Goal: Task Accomplishment & Management: Manage account settings

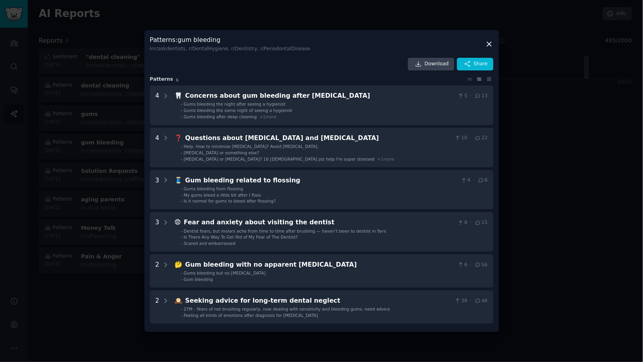
click at [490, 46] on icon at bounding box center [489, 44] width 8 height 8
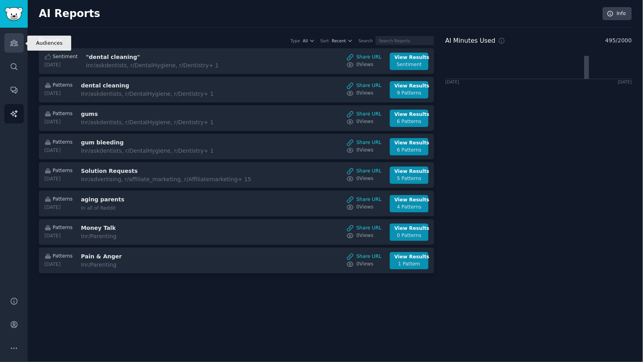
click at [12, 48] on link "Audiences" at bounding box center [13, 42] width 19 height 19
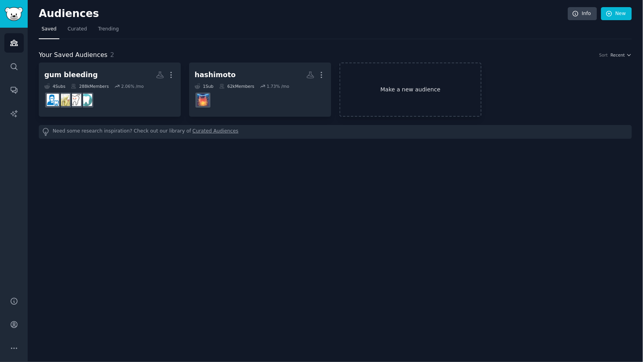
click at [398, 90] on link "Make a new audience" at bounding box center [410, 89] width 142 height 54
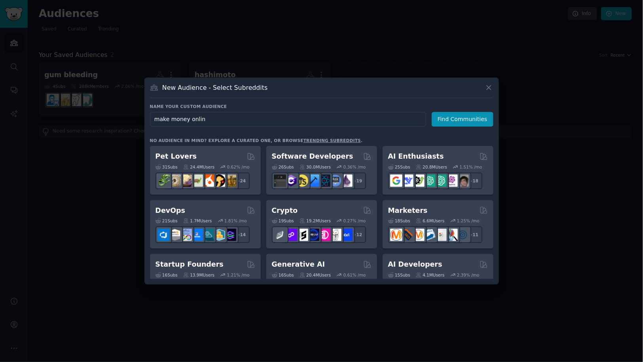
type input "make money online"
click button "Find Communities" at bounding box center [462, 119] width 62 height 15
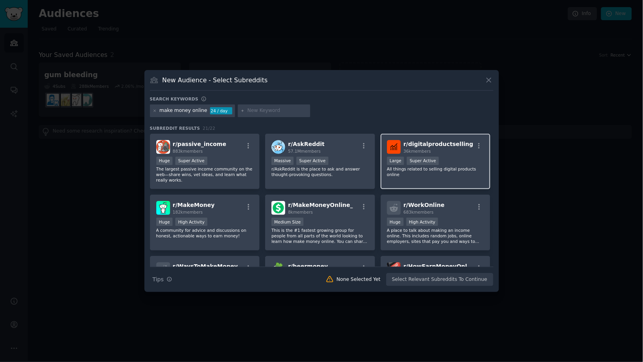
click at [425, 143] on span "r/ digitalproductselling" at bounding box center [438, 144] width 70 height 6
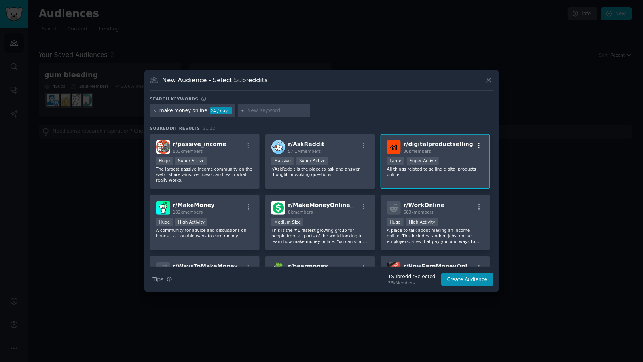
click at [475, 147] on icon "button" at bounding box center [478, 145] width 7 height 7
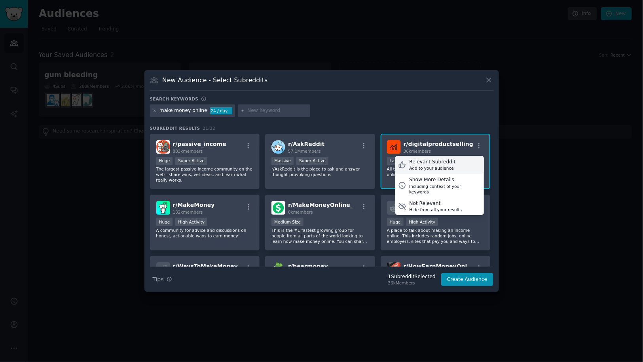
click at [464, 159] on div "Relevant Subreddit Add to your audience" at bounding box center [439, 165] width 89 height 18
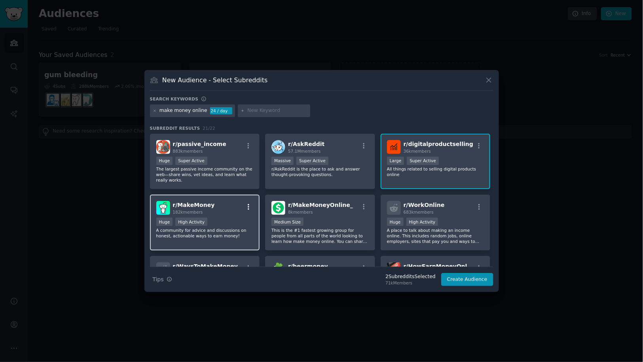
click at [248, 206] on icon "button" at bounding box center [248, 206] width 7 height 7
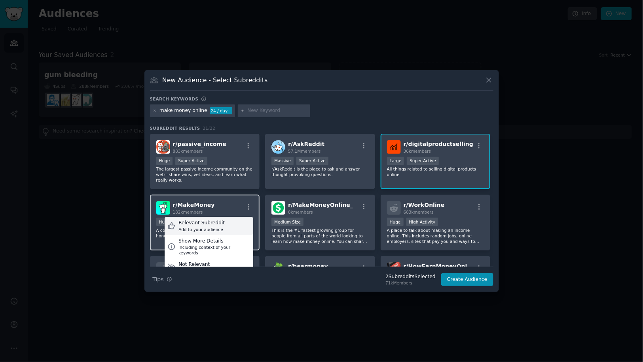
click at [234, 218] on div "Relevant Subreddit Add to your audience" at bounding box center [209, 226] width 89 height 18
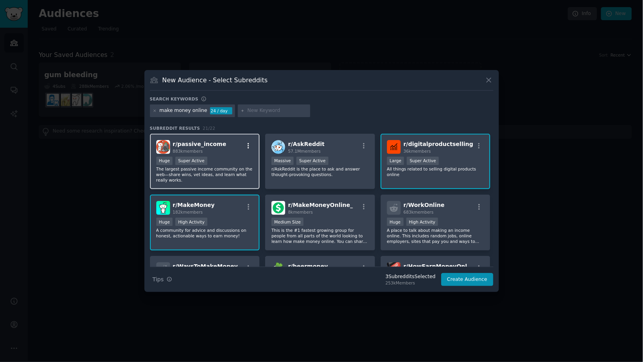
click at [248, 144] on icon "button" at bounding box center [249, 146] width 2 height 6
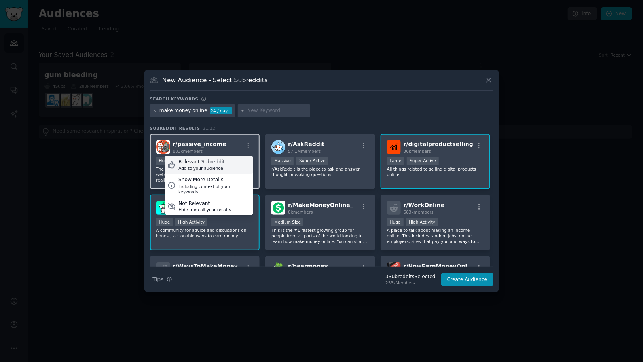
click at [233, 160] on div "Relevant Subreddit Add to your audience" at bounding box center [209, 165] width 89 height 18
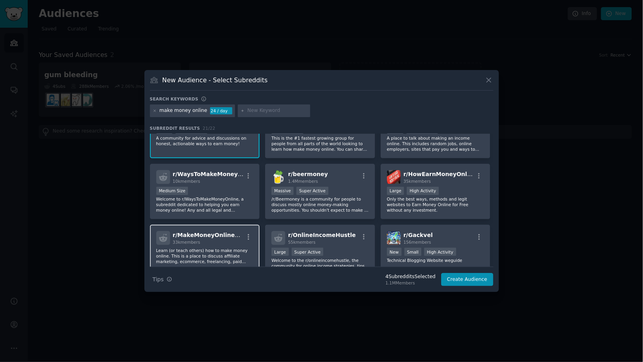
scroll to position [93, 0]
click at [249, 238] on icon "button" at bounding box center [248, 236] width 7 height 7
click at [232, 253] on div "Relevant Subreddit Add to your audience" at bounding box center [209, 255] width 89 height 18
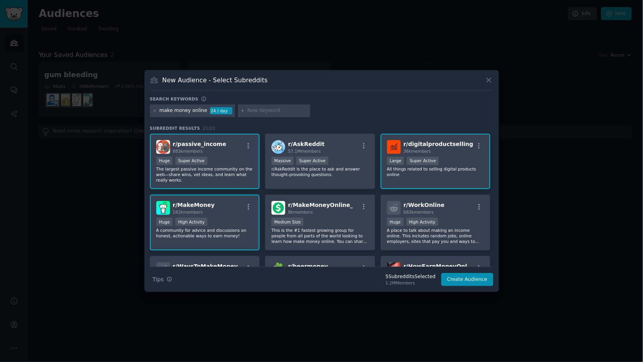
scroll to position [0, 0]
click at [154, 110] on icon at bounding box center [154, 111] width 2 height 2
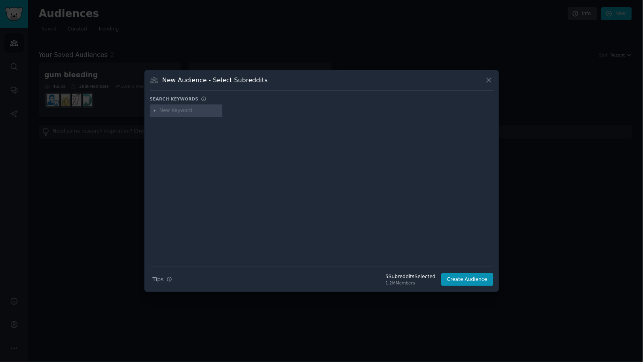
click at [165, 112] on input "text" at bounding box center [189, 110] width 60 height 7
type input "new method"
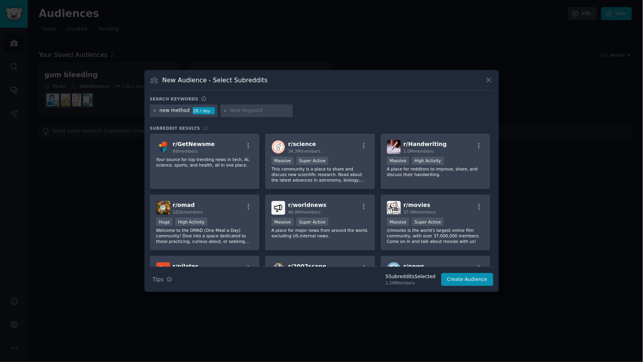
click at [154, 112] on icon at bounding box center [155, 111] width 4 height 4
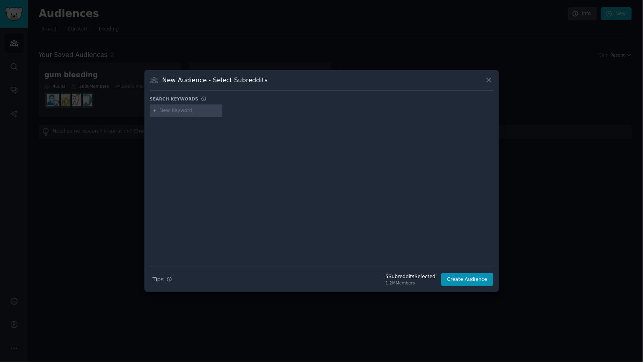
click at [170, 112] on input "text" at bounding box center [189, 110] width 60 height 7
type input "make money onlone"
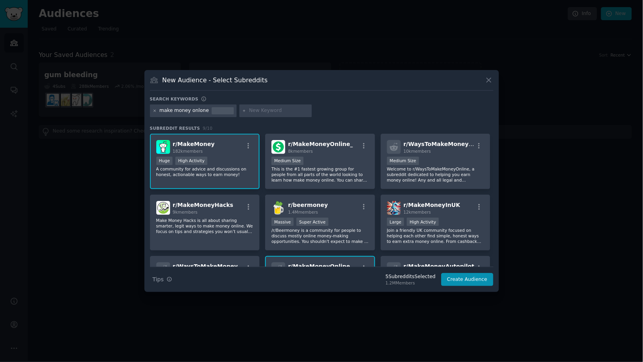
click at [154, 111] on icon at bounding box center [155, 111] width 4 height 4
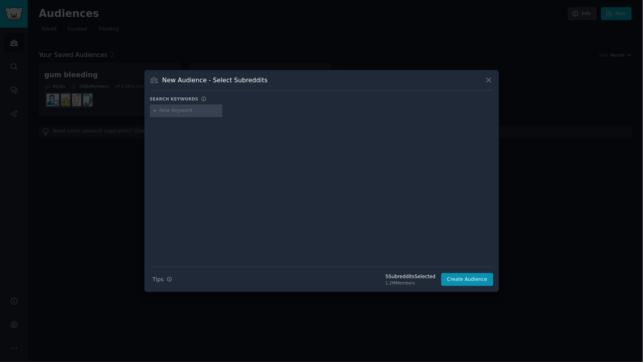
click at [174, 113] on input "text" at bounding box center [189, 110] width 60 height 7
type input "make money online"
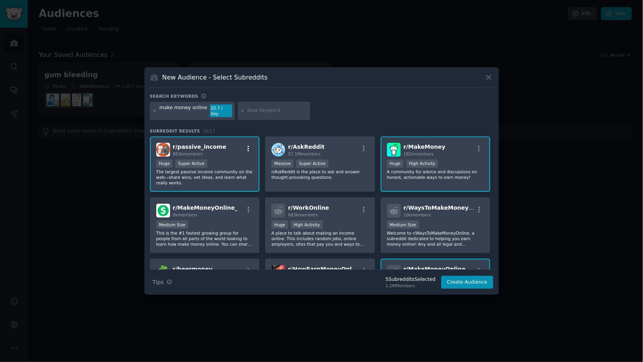
click at [246, 146] on icon "button" at bounding box center [248, 148] width 7 height 7
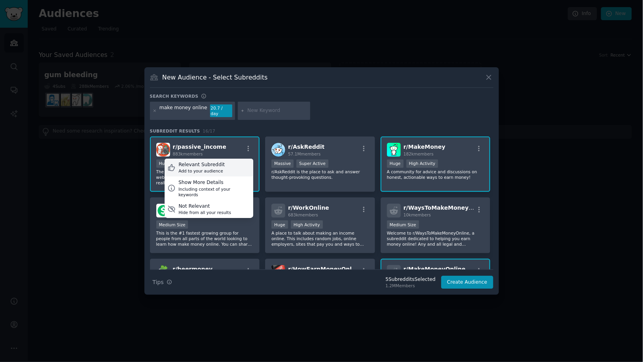
drag, startPoint x: 235, startPoint y: 162, endPoint x: 249, endPoint y: 163, distance: 14.2
click at [235, 162] on div "Relevant Subreddit Add to your audience" at bounding box center [209, 168] width 89 height 18
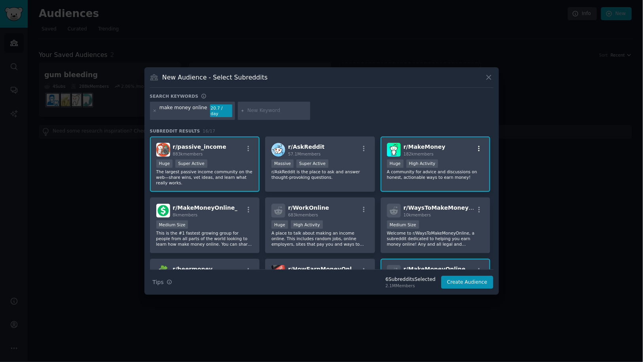
click at [475, 145] on icon "button" at bounding box center [478, 148] width 7 height 7
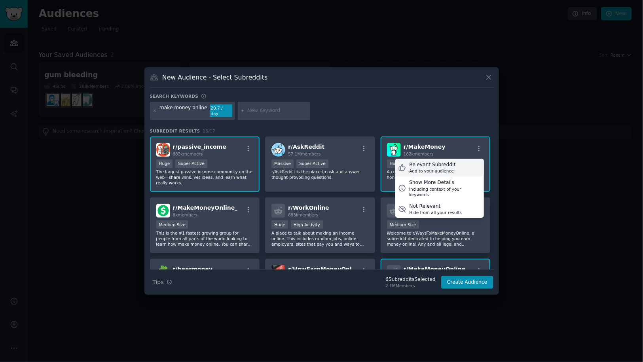
click at [461, 160] on div "Relevant Subreddit Add to your audience" at bounding box center [439, 168] width 89 height 18
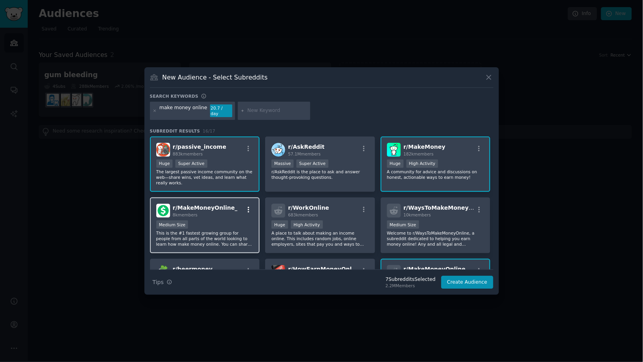
click at [250, 208] on icon "button" at bounding box center [248, 209] width 7 height 7
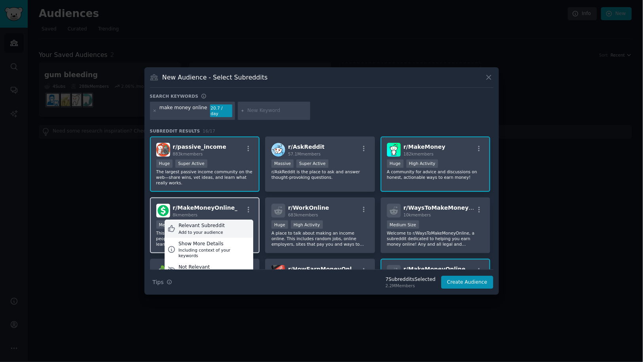
click at [229, 221] on div "Relevant Subreddit Add to your audience" at bounding box center [209, 228] width 89 height 18
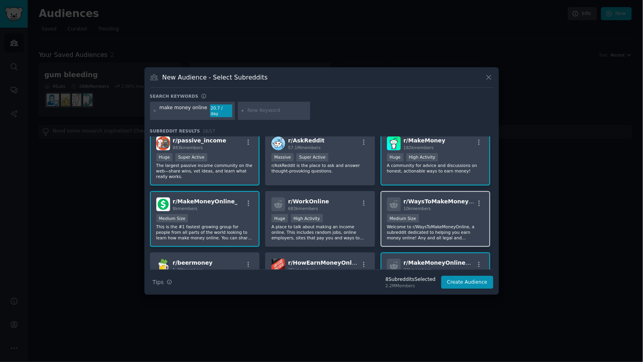
scroll to position [14, 0]
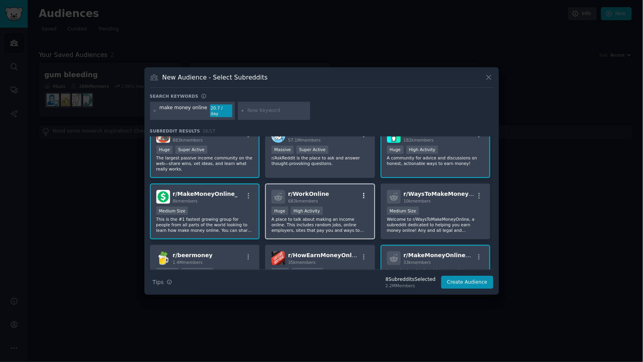
click at [362, 195] on icon "button" at bounding box center [363, 195] width 7 height 7
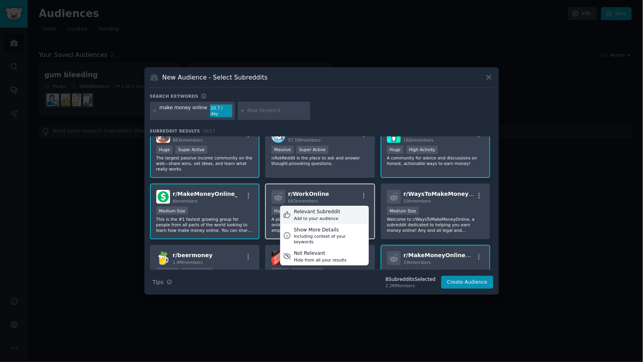
click at [356, 207] on div "Relevant Subreddit Add to your audience" at bounding box center [324, 215] width 89 height 18
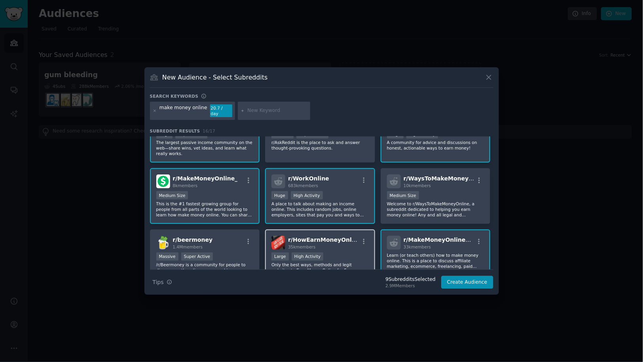
scroll to position [30, 0]
click at [363, 238] on icon "button" at bounding box center [364, 241] width 2 height 6
click at [340, 255] on div "Relevant Subreddit Add to your audience" at bounding box center [324, 260] width 89 height 18
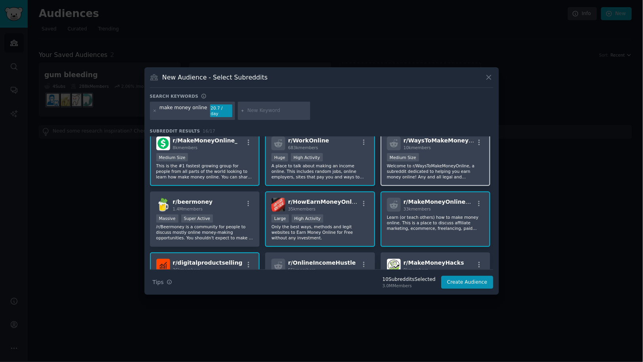
scroll to position [87, 0]
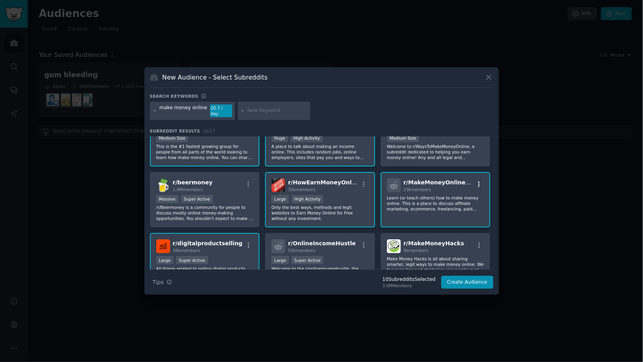
click at [478, 181] on icon "button" at bounding box center [478, 184] width 7 height 7
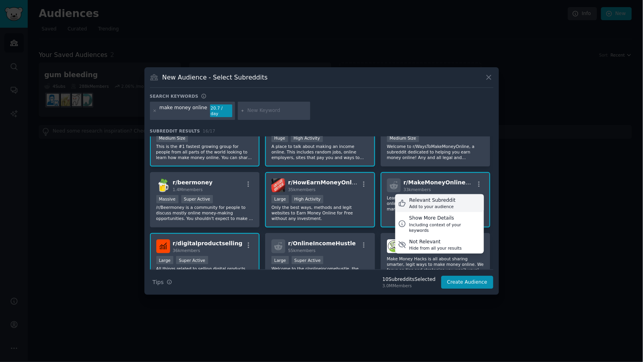
click at [457, 198] on div "Relevant Subreddit Add to your audience" at bounding box center [439, 203] width 89 height 18
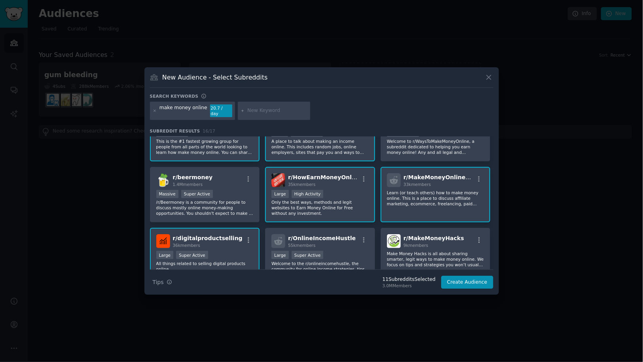
scroll to position [93, 0]
click at [246, 237] on icon "button" at bounding box center [248, 239] width 7 height 7
click at [226, 249] on div "Relevant Subreddit Add to your audience" at bounding box center [209, 258] width 89 height 18
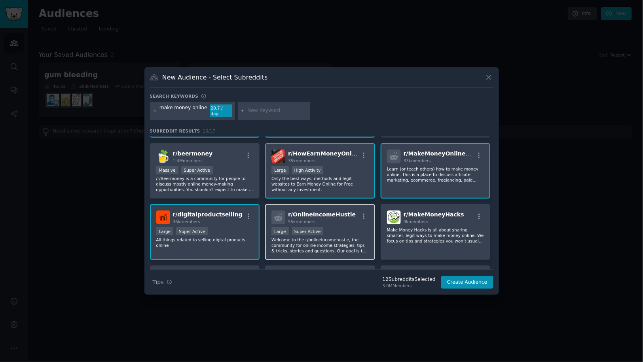
scroll to position [148, 0]
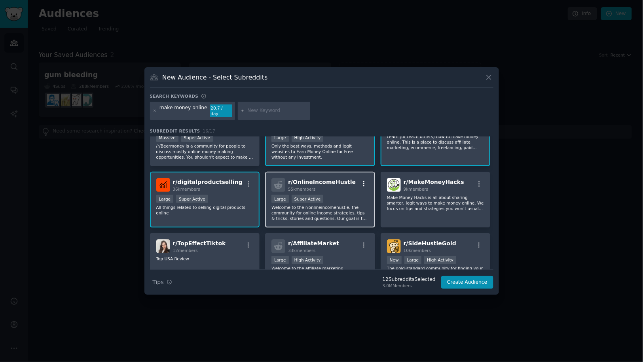
click at [361, 181] on icon "button" at bounding box center [363, 183] width 7 height 7
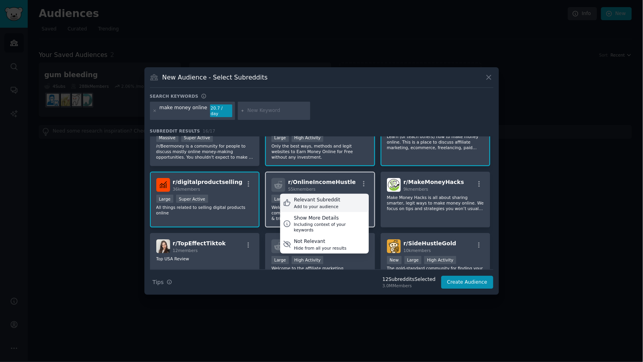
click at [341, 197] on div "Relevant Subreddit Add to your audience" at bounding box center [324, 203] width 89 height 18
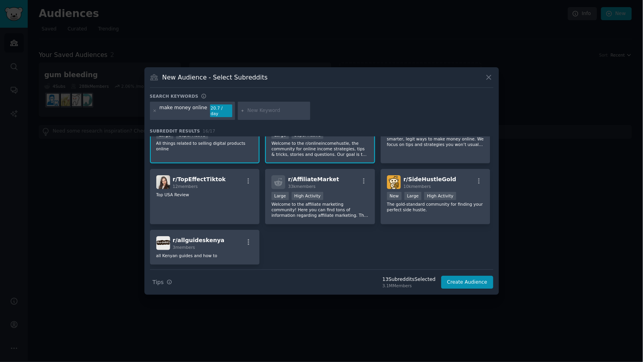
scroll to position [223, 0]
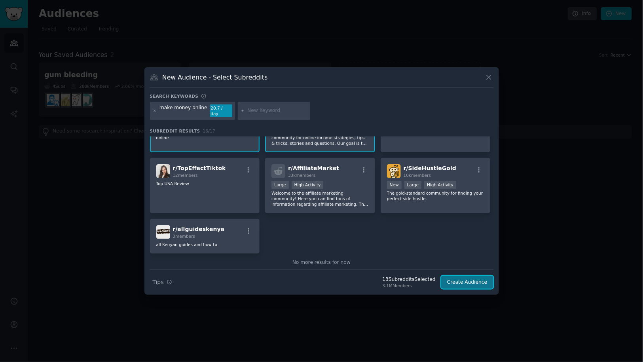
click at [463, 276] on button "Create Audience" at bounding box center [467, 282] width 52 height 13
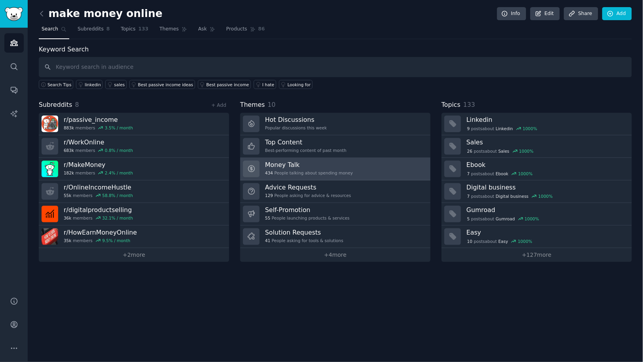
click at [298, 164] on h3 "Money Talk" at bounding box center [309, 165] width 88 height 8
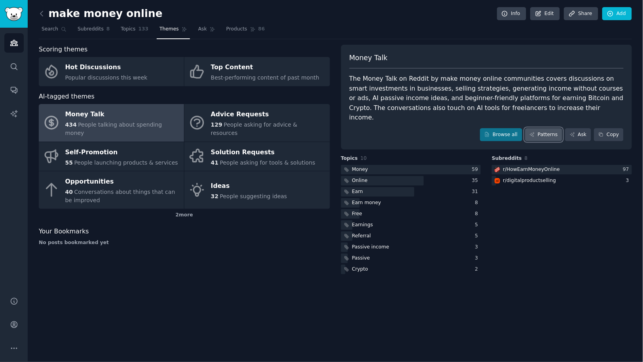
click at [556, 128] on link "Patterns" at bounding box center [543, 134] width 37 height 13
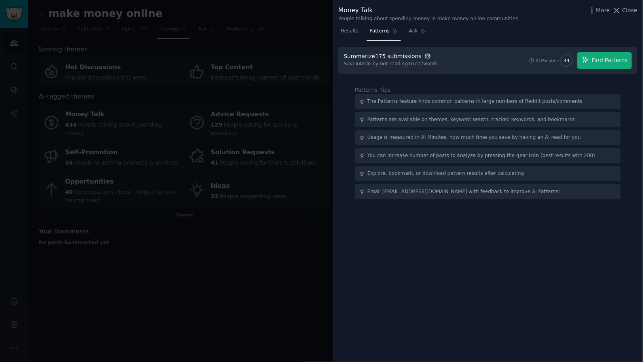
click at [424, 57] on icon "button" at bounding box center [427, 56] width 7 height 7
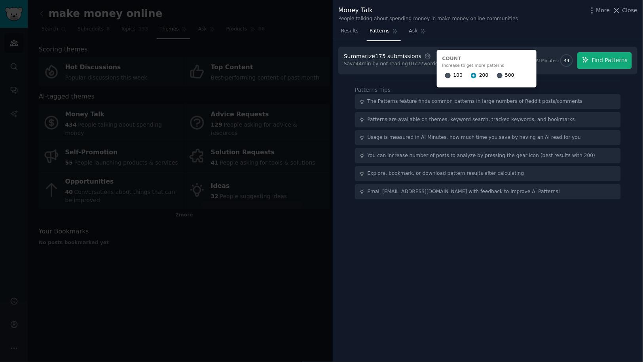
click at [504, 40] on div "Results Patterns Ask" at bounding box center [488, 33] width 310 height 16
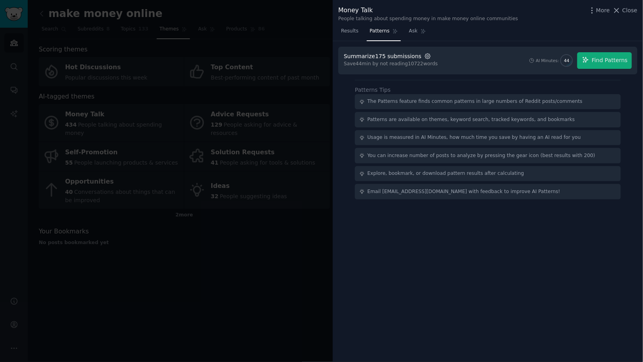
click at [425, 56] on icon "button" at bounding box center [427, 56] width 7 height 7
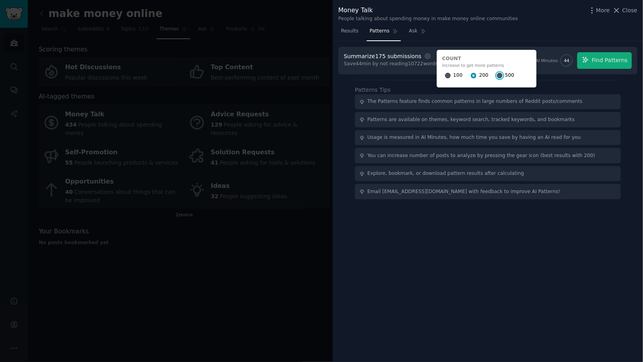
click at [497, 74] on input "500" at bounding box center [500, 76] width 6 height 6
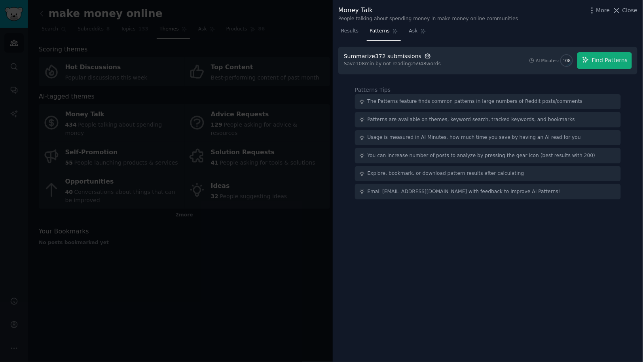
click at [424, 57] on icon "button" at bounding box center [427, 56] width 7 height 7
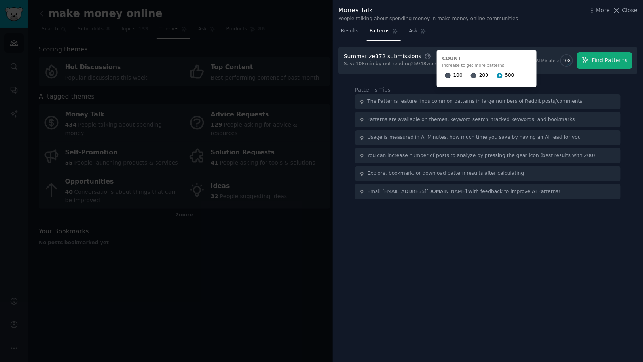
click at [513, 30] on div "Results Patterns Ask" at bounding box center [488, 33] width 310 height 16
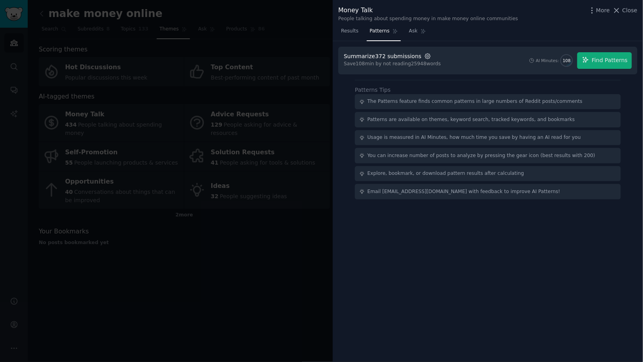
click at [424, 55] on icon "button" at bounding box center [427, 56] width 7 height 7
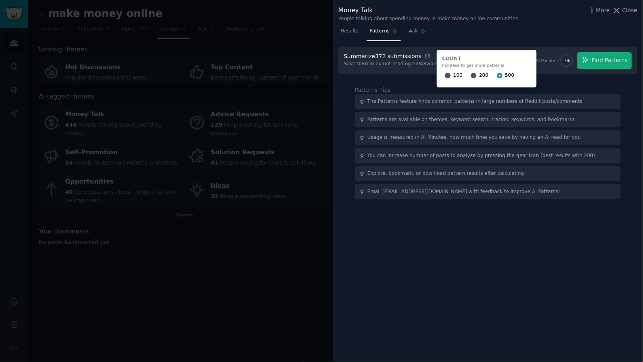
click at [533, 37] on div "Results Patterns Ask" at bounding box center [488, 33] width 310 height 16
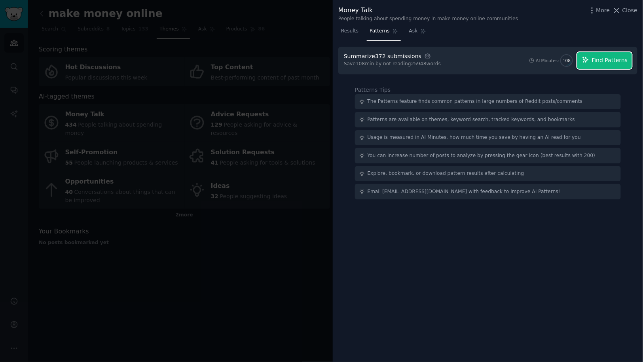
click at [596, 61] on span "Find Patterns" at bounding box center [610, 60] width 36 height 8
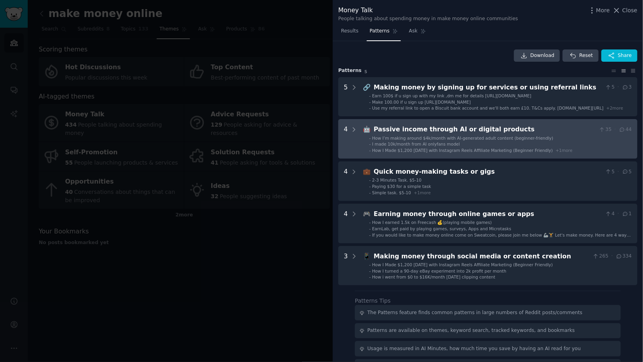
click at [472, 141] on ul "- How I’m making around $4k/month with AI-generated adult content (beginner-fri…" at bounding box center [497, 144] width 268 height 18
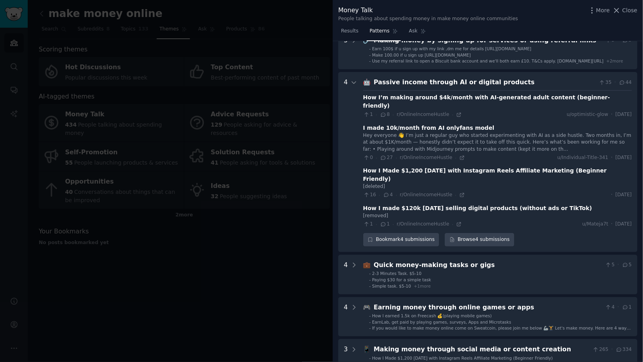
scroll to position [37, 0]
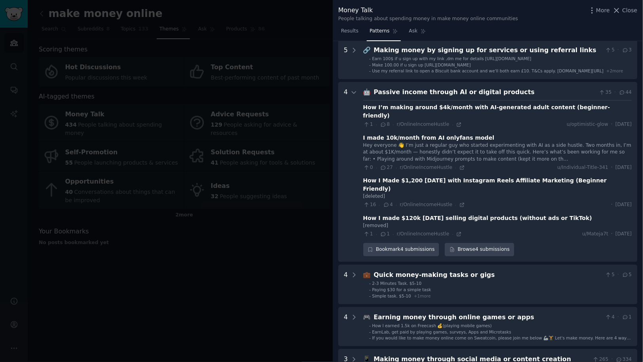
click at [479, 109] on div "How I’m making around $4k/month with AI-generated adult content (beginner-frien…" at bounding box center [497, 111] width 269 height 17
click at [456, 122] on icon at bounding box center [459, 125] width 6 height 6
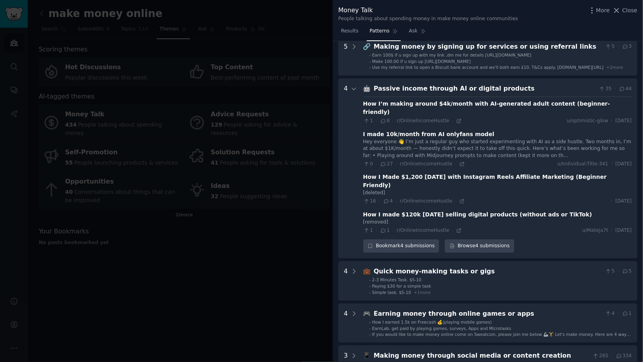
scroll to position [48, 0]
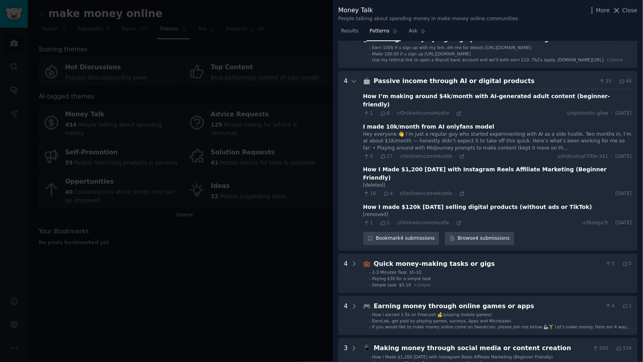
click at [488, 203] on div "How I made $120k [DATE] selling digital products (without ads or TikTok)" at bounding box center [477, 207] width 229 height 8
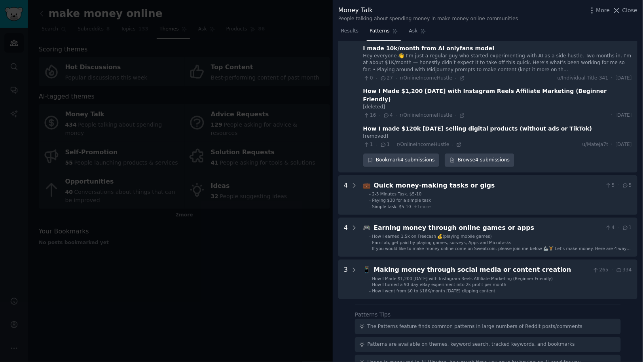
scroll to position [125, 0]
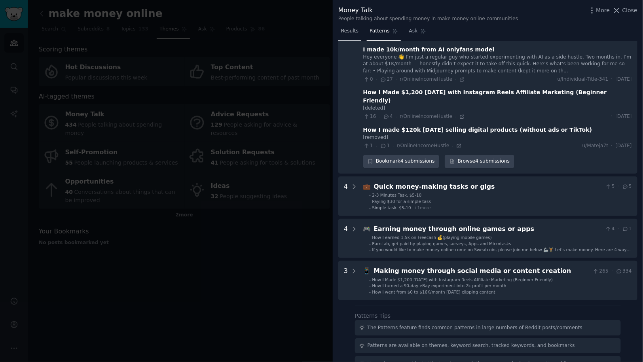
click at [350, 33] on span "Results" at bounding box center [349, 31] width 17 height 7
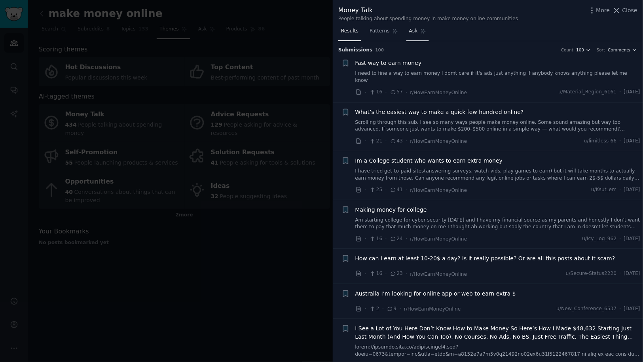
click at [409, 32] on span "Ask" at bounding box center [413, 31] width 9 height 7
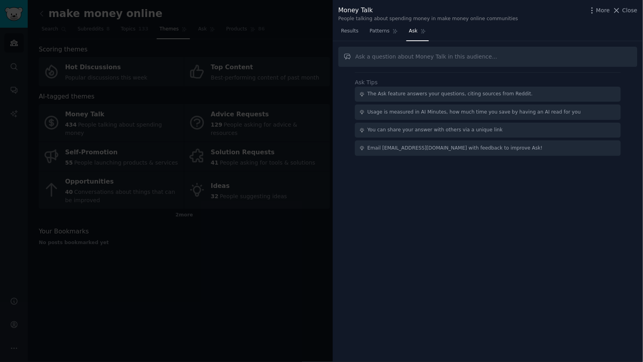
click at [277, 219] on div at bounding box center [321, 181] width 643 height 362
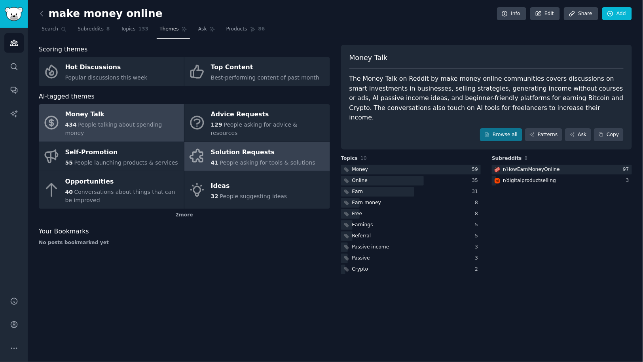
click at [252, 146] on div "Solution Requests" at bounding box center [263, 152] width 104 height 13
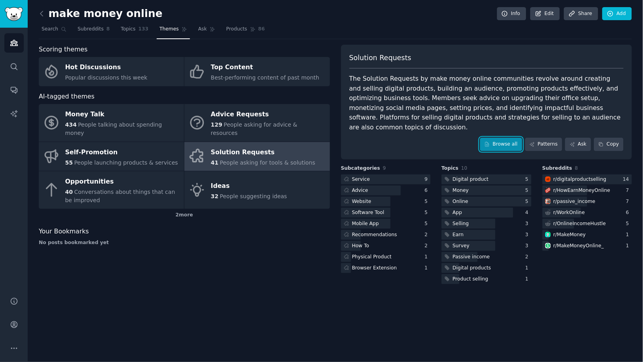
click at [512, 140] on link "Browse all" at bounding box center [501, 144] width 42 height 13
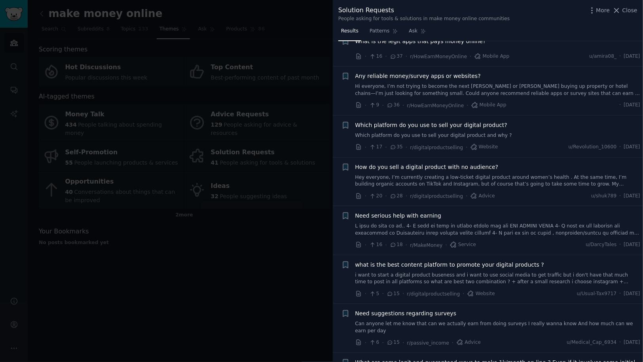
scroll to position [76, 0]
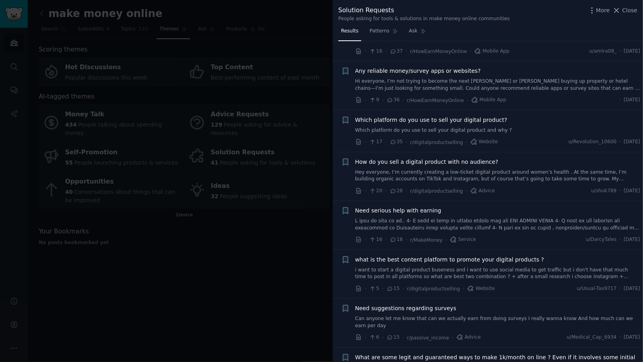
click at [425, 173] on link "Hey everyone, I’m currently creating a low-ticket digital product around women’…" at bounding box center [497, 176] width 285 height 14
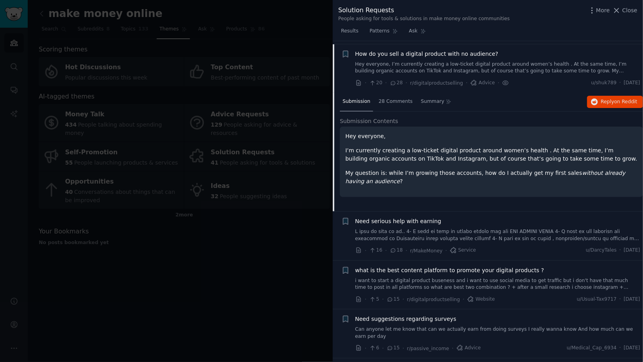
scroll to position [187, 0]
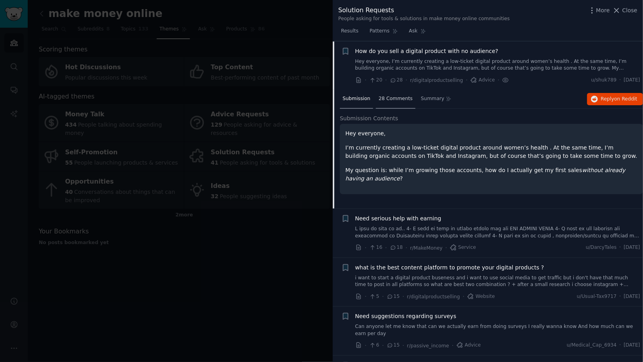
click at [395, 100] on span "28 Comments" at bounding box center [395, 98] width 34 height 7
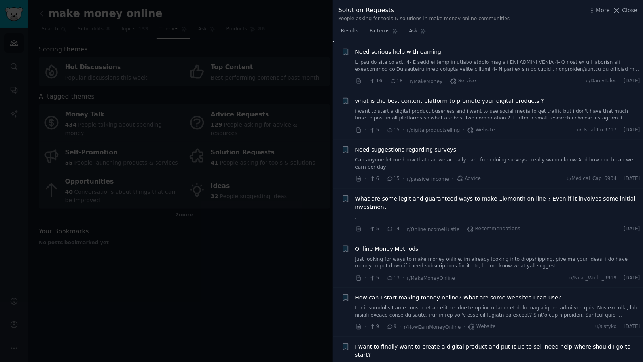
scroll to position [560, 0]
click at [246, 271] on div at bounding box center [321, 181] width 643 height 362
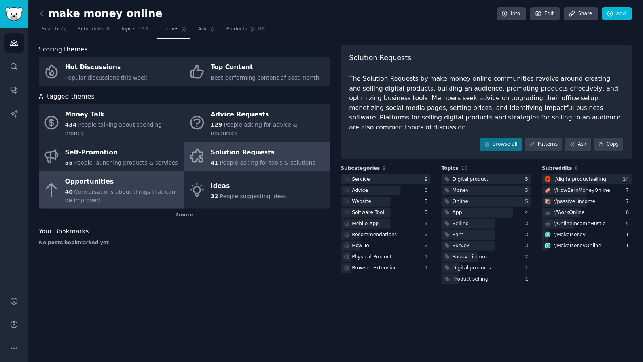
click at [85, 176] on div "Opportunities" at bounding box center [122, 182] width 115 height 13
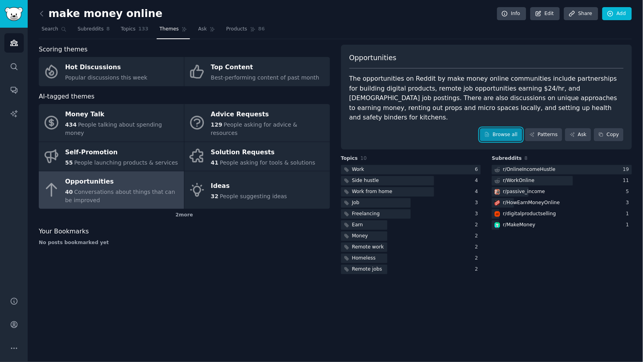
click at [496, 128] on link "Browse all" at bounding box center [501, 134] width 42 height 13
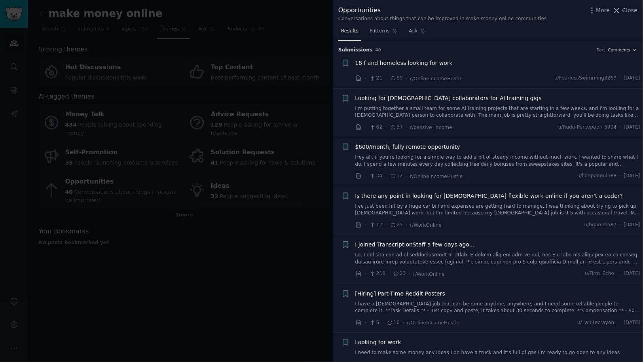
click at [221, 247] on div at bounding box center [321, 181] width 643 height 362
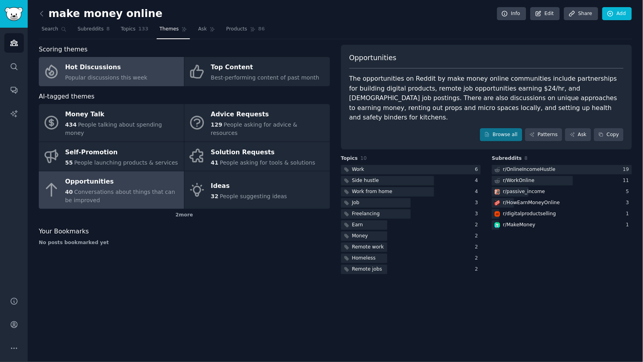
click at [121, 77] on span "Popular discussions this week" at bounding box center [106, 77] width 82 height 6
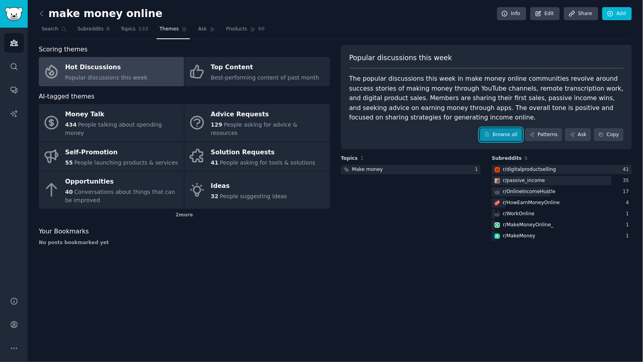
click at [500, 130] on link "Browse all" at bounding box center [501, 134] width 42 height 13
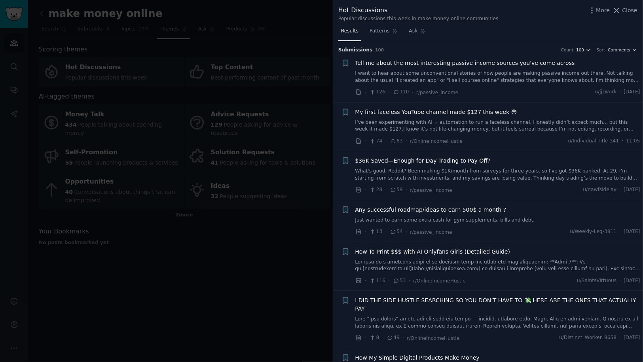
click at [407, 64] on span "Tell me about the most interesting passive income sources you've come across" at bounding box center [464, 63] width 219 height 8
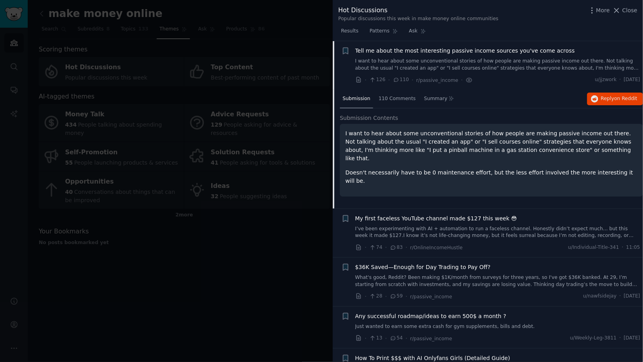
scroll to position [12, 0]
click at [406, 98] on span "110 Comments" at bounding box center [396, 98] width 37 height 7
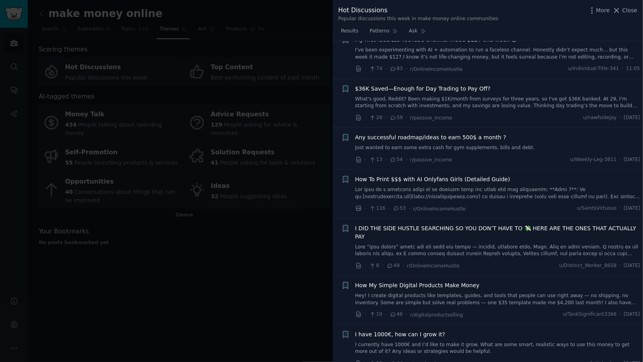
scroll to position [750, 0]
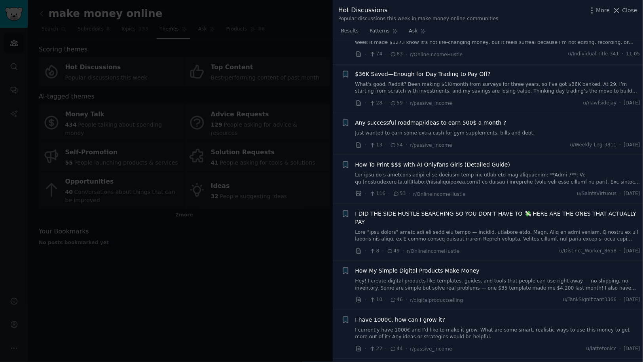
click at [424, 267] on span "How My Simple Digital Products Make Money" at bounding box center [417, 271] width 125 height 8
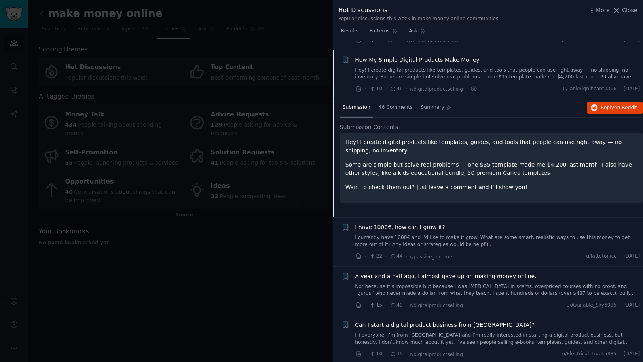
scroll to position [298, 0]
click at [392, 104] on span "46 Comments" at bounding box center [395, 107] width 34 height 7
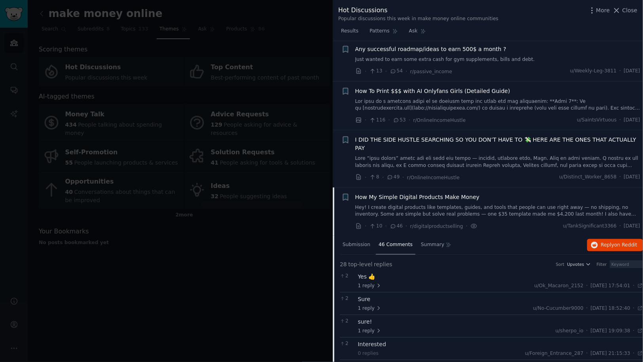
click at [388, 193] on span "How My Simple Digital Products Make Money" at bounding box center [417, 197] width 125 height 8
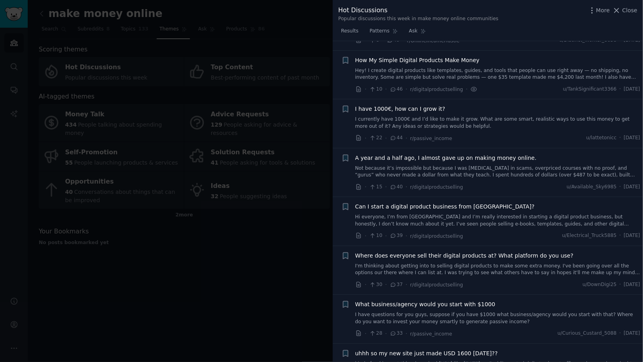
scroll to position [298, 0]
click at [420, 153] on span "A year and a half ago, I almost gave up on making money online." at bounding box center [446, 157] width 182 height 8
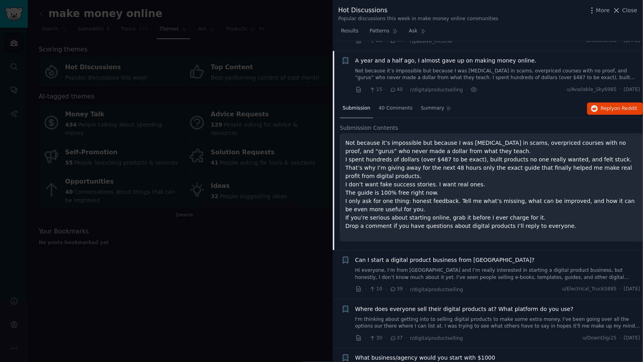
scroll to position [395, 0]
click at [394, 104] on span "40 Comments" at bounding box center [395, 107] width 34 height 7
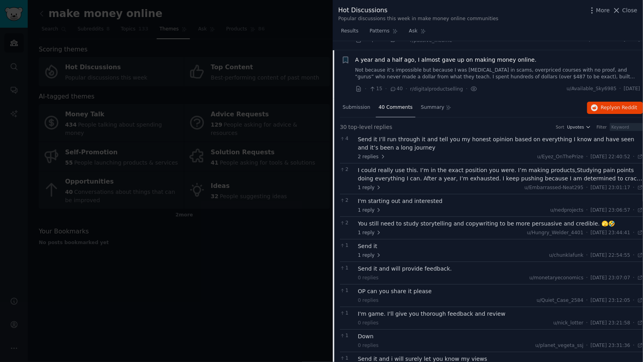
click at [407, 56] on span "A year and a half ago, I almost gave up on making money online." at bounding box center [446, 60] width 182 height 8
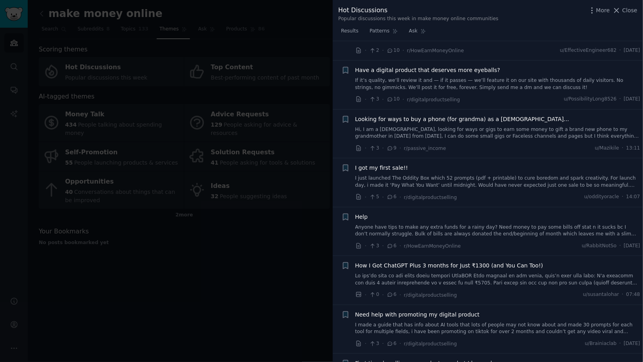
scroll to position [1083, 0]
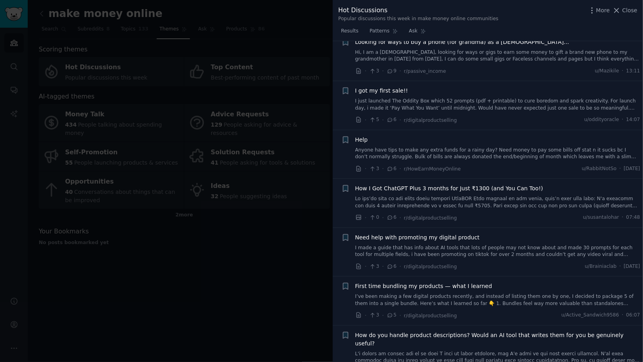
click at [278, 254] on div at bounding box center [321, 181] width 643 height 362
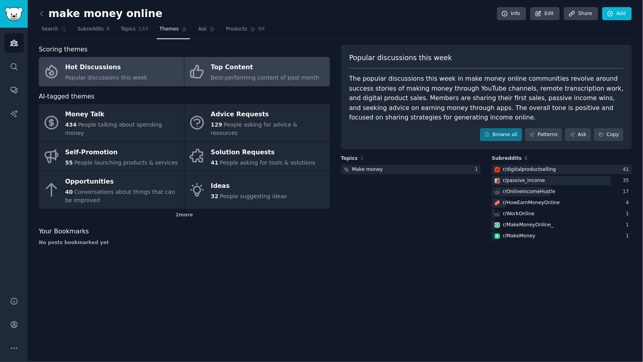
click at [238, 69] on div "Top Content" at bounding box center [265, 67] width 108 height 13
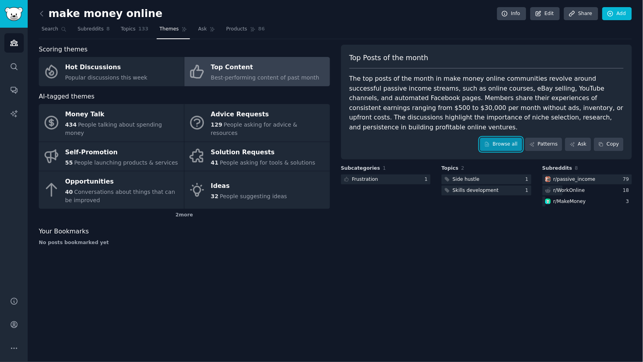
click at [497, 138] on link "Browse all" at bounding box center [501, 144] width 42 height 13
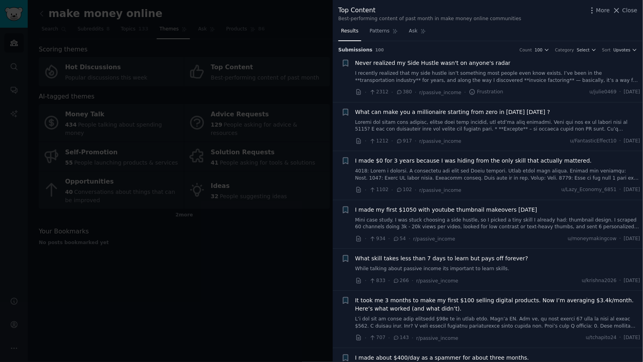
click at [421, 67] on span "Never realized my Side Hustle wasn't on anyone's radar" at bounding box center [432, 63] width 155 height 8
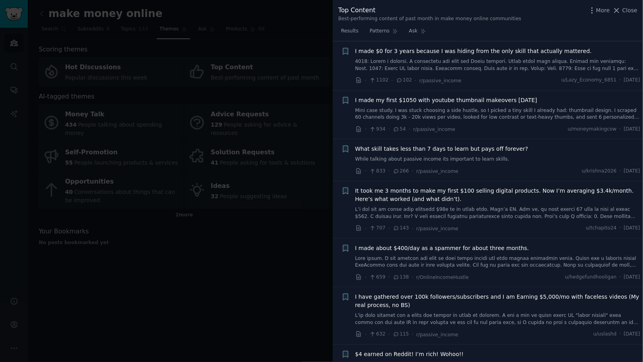
scroll to position [258, 0]
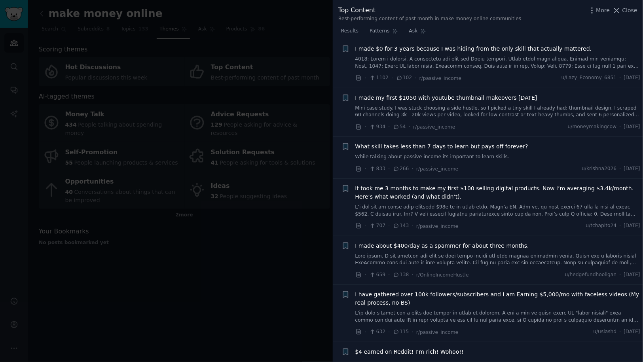
click at [431, 184] on span "It took me 3 months to make my first $100 selling digital products. Now I’m ave…" at bounding box center [497, 192] width 285 height 17
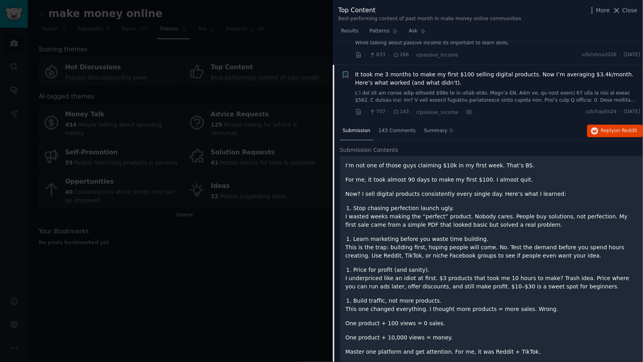
scroll to position [218, 0]
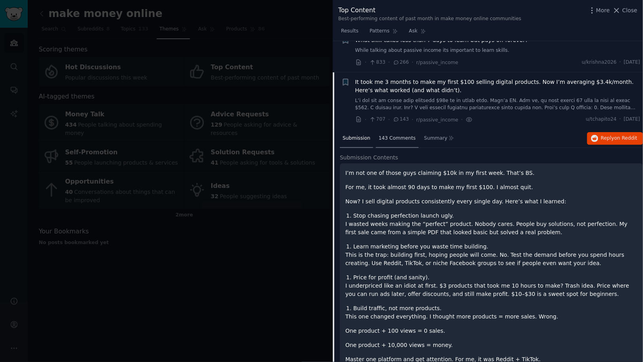
click at [398, 138] on span "143 Comments" at bounding box center [396, 138] width 37 height 7
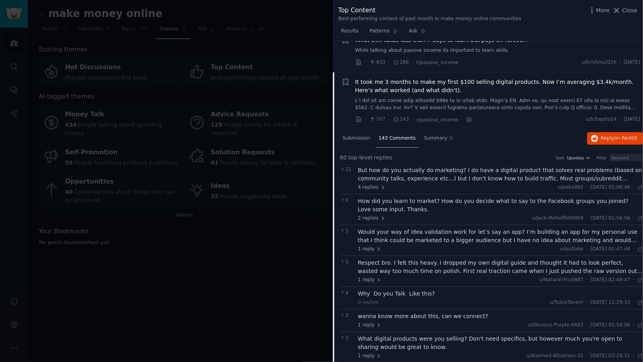
click at [430, 171] on div "But how do you actually do marketing? I do have a digital product that solves r…" at bounding box center [500, 174] width 285 height 17
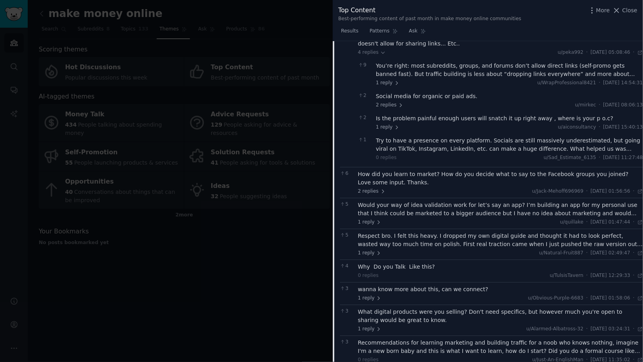
scroll to position [374, 0]
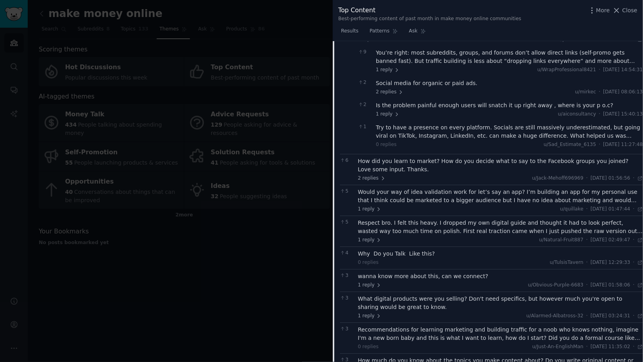
click at [430, 195] on div "Would your way of idea validation work for let’s say an app? I’m building an ap…" at bounding box center [500, 196] width 285 height 17
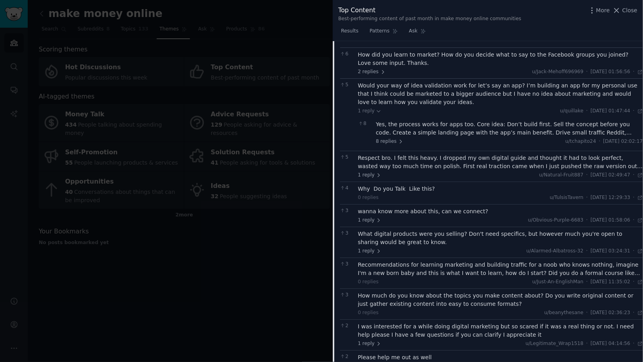
scroll to position [484, 0]
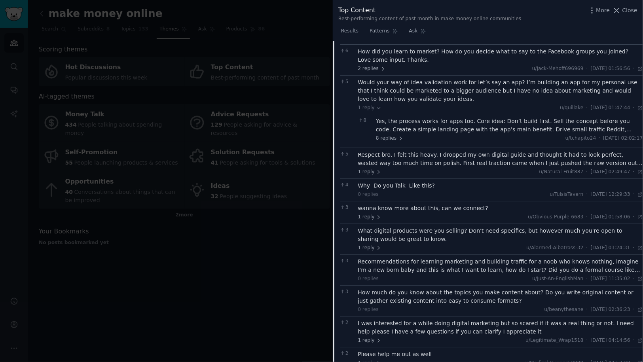
click at [438, 228] on div "What digital products were you selling? Don't need specifics, but however much …" at bounding box center [500, 235] width 285 height 17
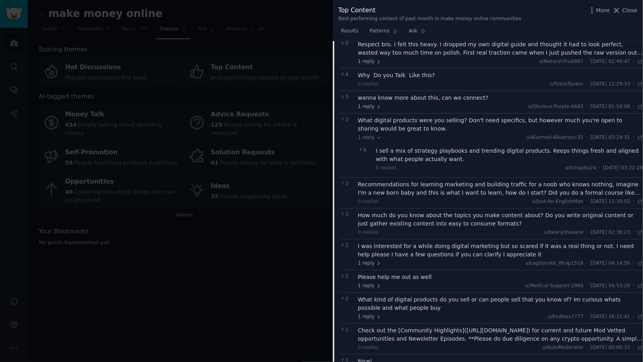
scroll to position [603, 0]
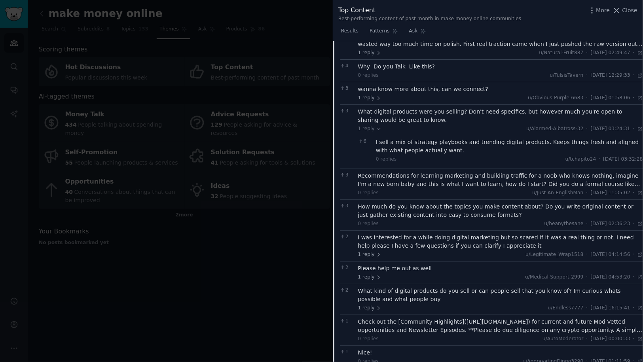
click at [430, 206] on div "How much do you know about the topics you make content about? Do you write orig…" at bounding box center [500, 210] width 285 height 17
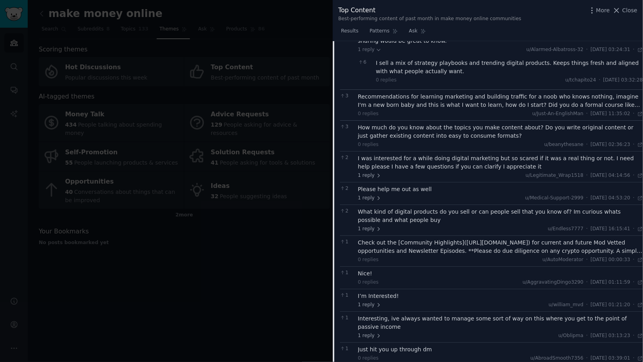
scroll to position [683, 0]
click at [419, 213] on div "What kind of digital products do you sell or can people sell that you know of? …" at bounding box center [500, 215] width 285 height 17
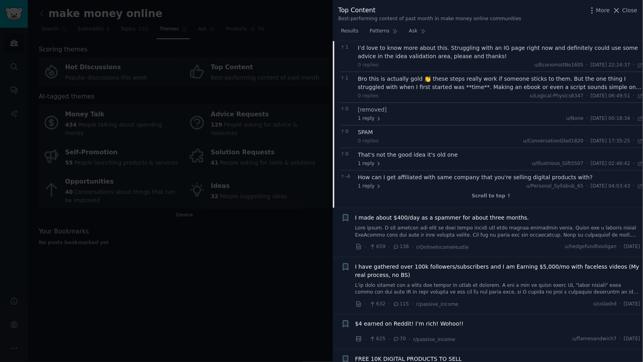
scroll to position [1992, 0]
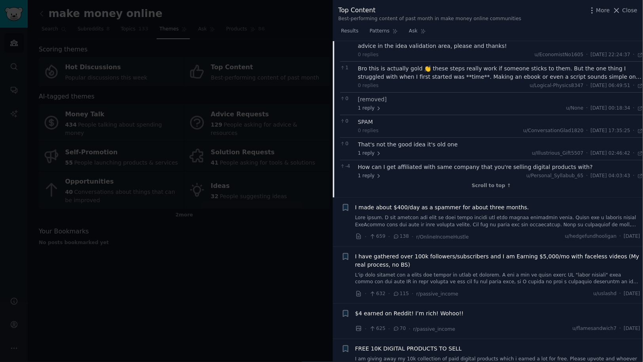
click at [413, 203] on span "I made about $400/day as a spammer for about three months." at bounding box center [442, 207] width 174 height 8
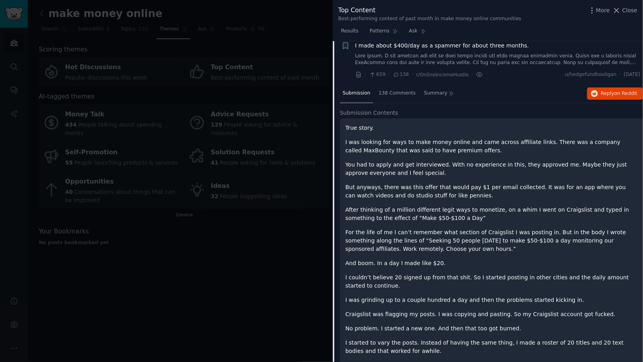
scroll to position [298, 0]
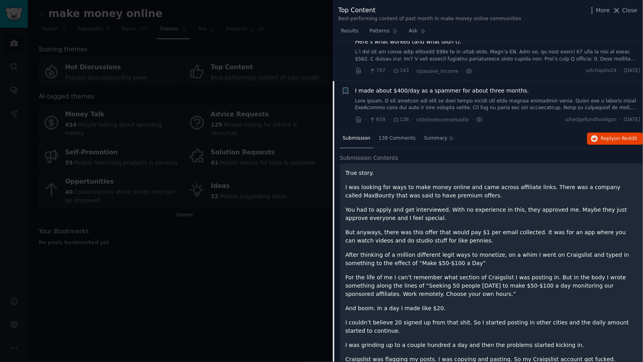
click at [405, 89] on span "I made about $400/day as a spammer for about three months." at bounding box center [442, 91] width 174 height 8
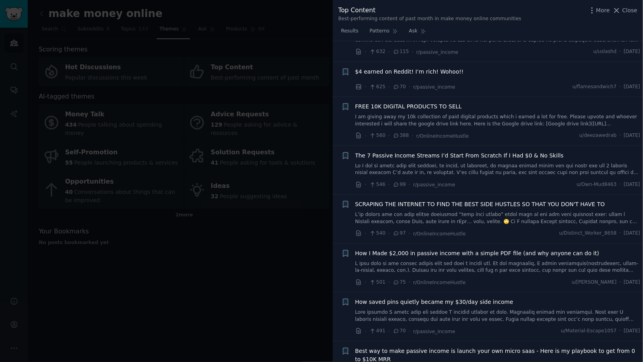
scroll to position [406, 0]
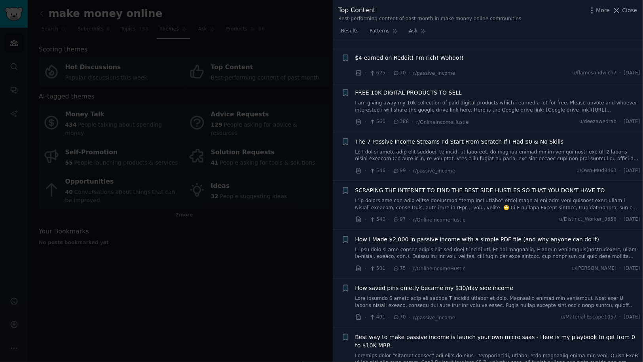
click at [428, 189] on span "SCRAPING THE INTERNET TO FIND THE BEST SIDE HUSTLES SO THAT YOU DON'T HAVE TO" at bounding box center [480, 190] width 250 height 8
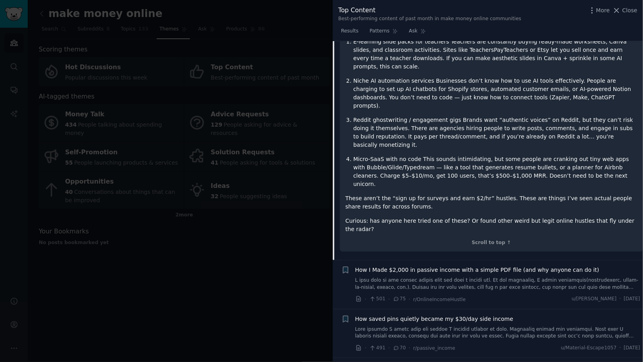
scroll to position [760, 0]
drag, startPoint x: 265, startPoint y: 276, endPoint x: 248, endPoint y: 247, distance: 32.8
click at [265, 276] on div at bounding box center [321, 181] width 643 height 362
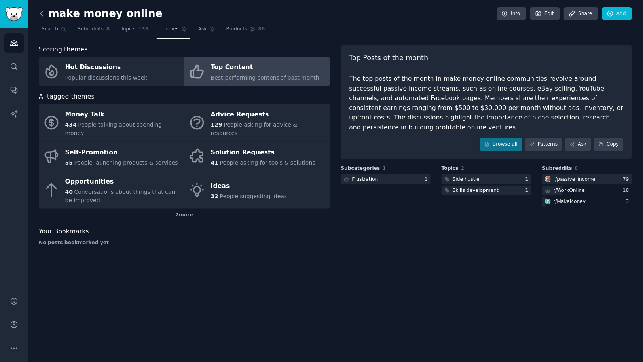
click at [44, 13] on icon at bounding box center [42, 13] width 8 height 8
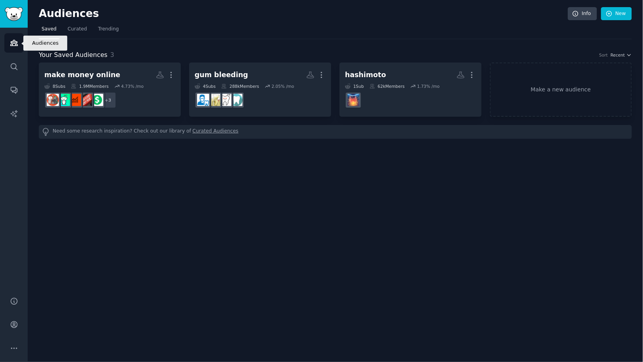
click at [15, 42] on icon "Sidebar" at bounding box center [13, 43] width 7 height 6
click at [13, 42] on icon "Sidebar" at bounding box center [13, 43] width 7 height 6
click at [13, 42] on icon "Sidebar" at bounding box center [14, 43] width 8 height 8
click at [12, 47] on link "Audiences" at bounding box center [13, 42] width 19 height 19
click at [615, 14] on link "New" at bounding box center [616, 13] width 31 height 13
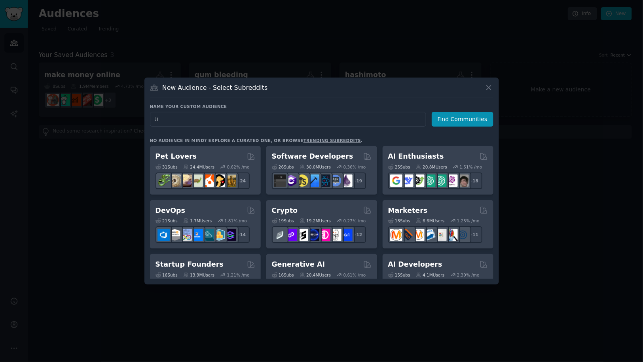
type input "t"
type input "tiktok audience analyze"
click button "Find Communities" at bounding box center [462, 119] width 62 height 15
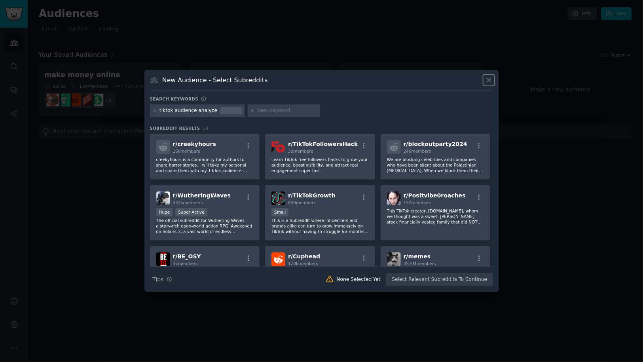
click at [489, 79] on icon at bounding box center [488, 80] width 4 height 4
